Goal: Task Accomplishment & Management: Complete application form

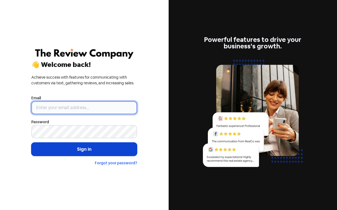
type input "[PERSON_NAME][EMAIL_ADDRESS][DOMAIN_NAME]"
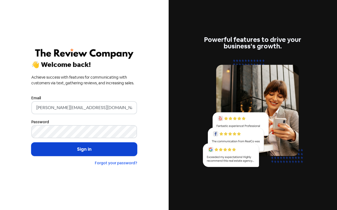
click at [91, 150] on button "Sign in" at bounding box center [84, 150] width 106 height 14
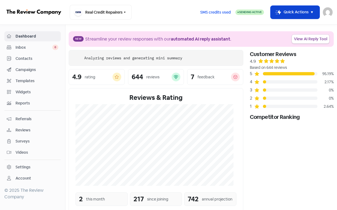
click at [301, 10] on button "Icon For Thunder-move Quick Actions" at bounding box center [295, 12] width 49 height 13
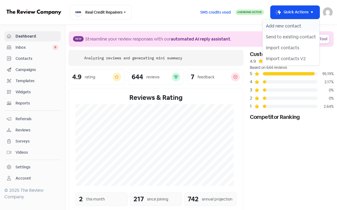
click at [289, 27] on button "Add new contact" at bounding box center [291, 26] width 57 height 11
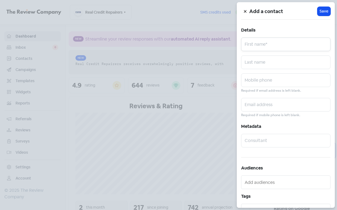
click at [273, 46] on input "text" at bounding box center [285, 45] width 89 height 14
paste input "[PERSON_NAME]"
type input "[PERSON_NAME]"
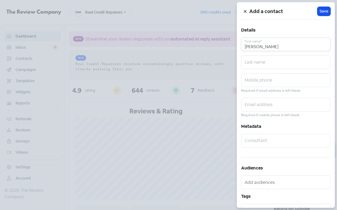
click at [273, 45] on input "[PERSON_NAME]" at bounding box center [285, 45] width 89 height 14
click at [269, 49] on input "[PERSON_NAME]" at bounding box center [285, 45] width 89 height 14
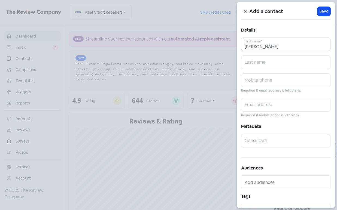
click at [269, 49] on input "[PERSON_NAME]" at bounding box center [285, 45] width 89 height 14
type input "ZIAD"
click at [265, 62] on input "text" at bounding box center [285, 63] width 89 height 14
paste input "HAMZE"
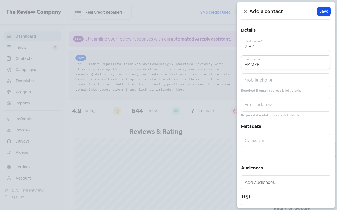
type input "HAMZE"
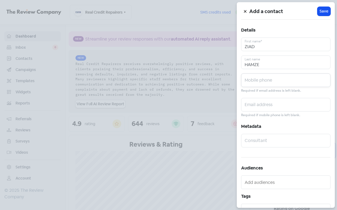
click at [264, 79] on input "text" at bounding box center [285, 81] width 89 height 14
paste input "0492277722"
type input "0492277722"
click at [291, 108] on input "text" at bounding box center [285, 105] width 89 height 14
paste input "[EMAIL_ADDRESS][DOMAIN_NAME]"
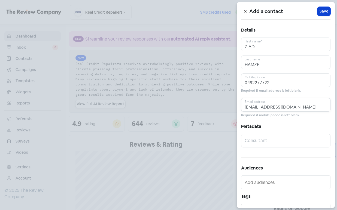
type input "[EMAIL_ADDRESS][DOMAIN_NAME]"
click at [322, 10] on span "Save" at bounding box center [324, 11] width 9 height 6
